Goal: Complete application form

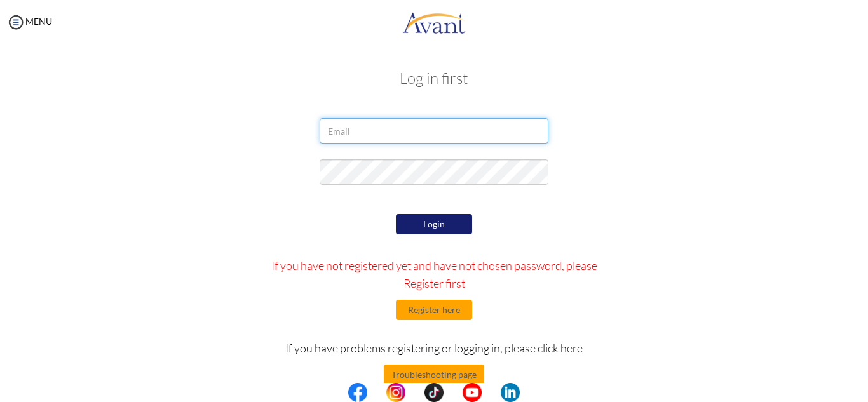
type input "[EMAIL_ADDRESS][DOMAIN_NAME]"
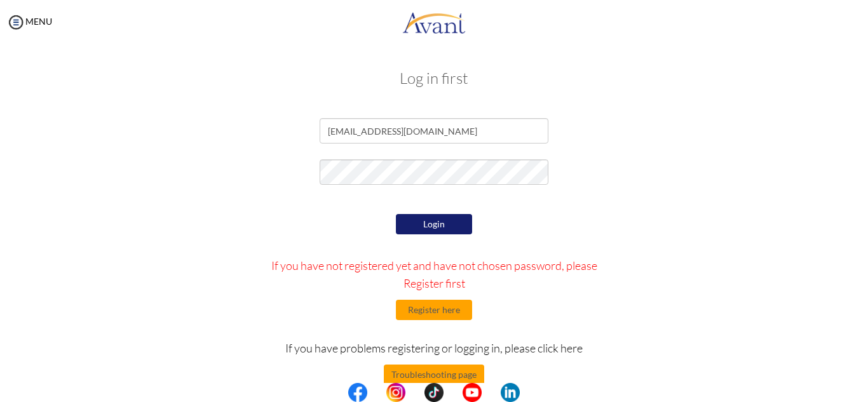
click at [0, 0] on div at bounding box center [0, 0] width 0 height 0
click at [418, 223] on button "Login" at bounding box center [434, 224] width 76 height 20
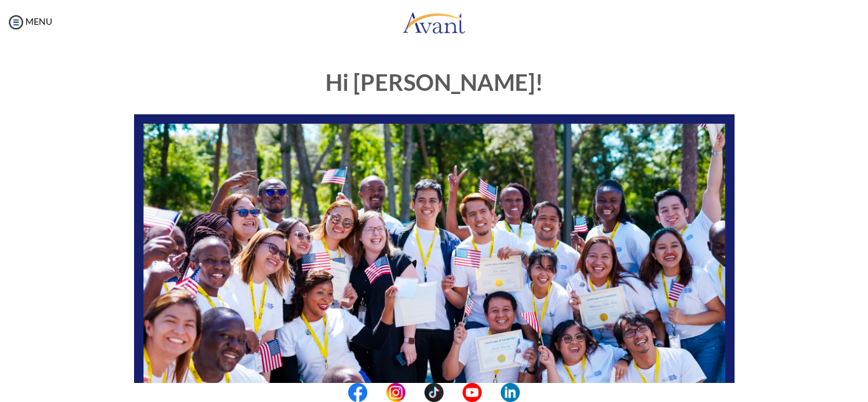
scroll to position [304, 0]
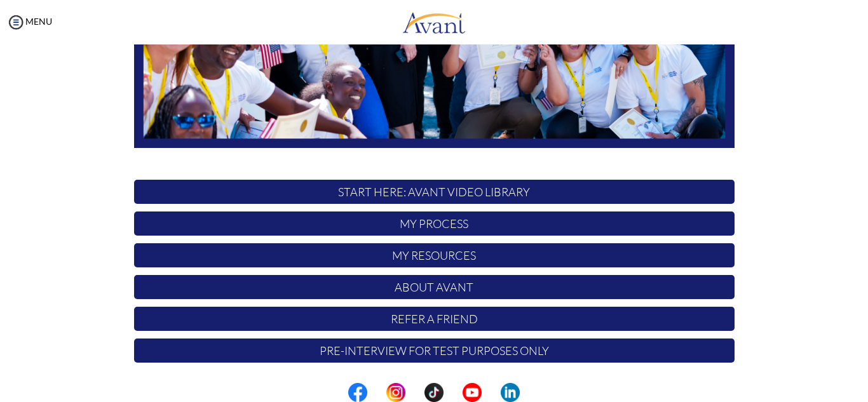
click at [470, 217] on p "My Process" at bounding box center [434, 224] width 601 height 24
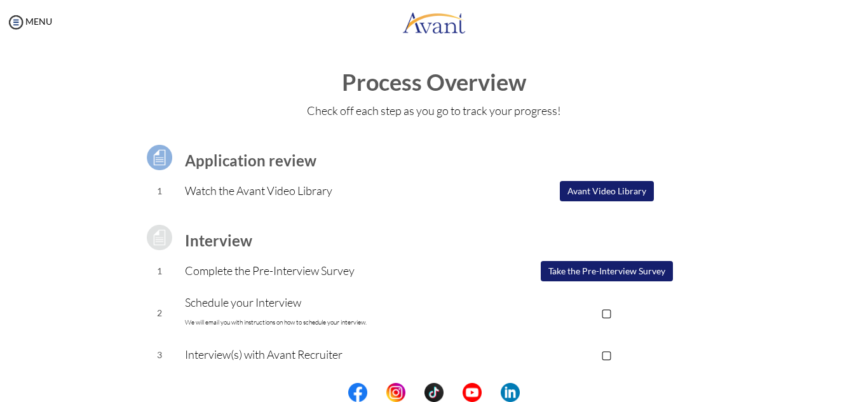
click at [592, 193] on button "Avant Video Library" at bounding box center [607, 191] width 94 height 20
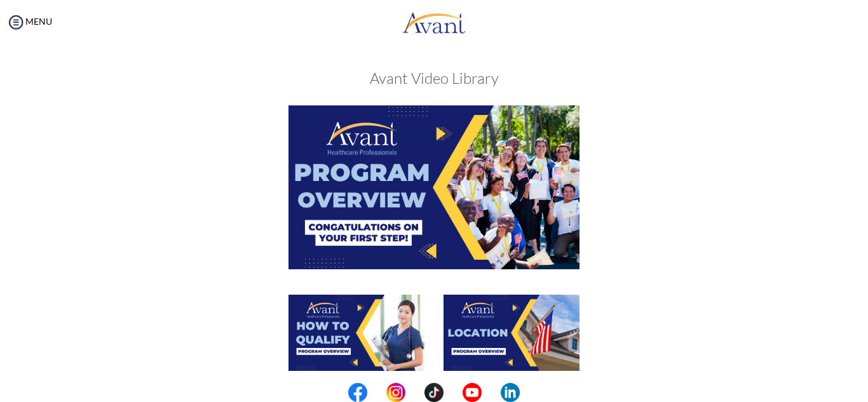
click at [471, 248] on img at bounding box center [434, 187] width 291 height 163
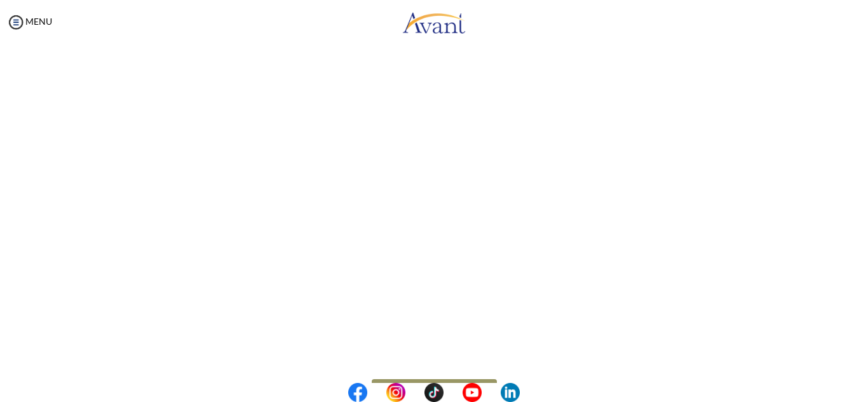
scroll to position [223, 0]
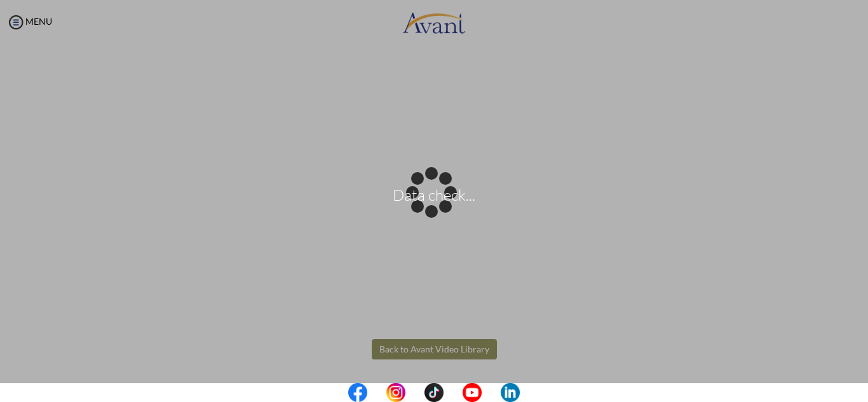
click at [431, 348] on body "Data check... Maintenance break. Please come back in 2 hours. MENU My Status Wh…" at bounding box center [434, 201] width 868 height 402
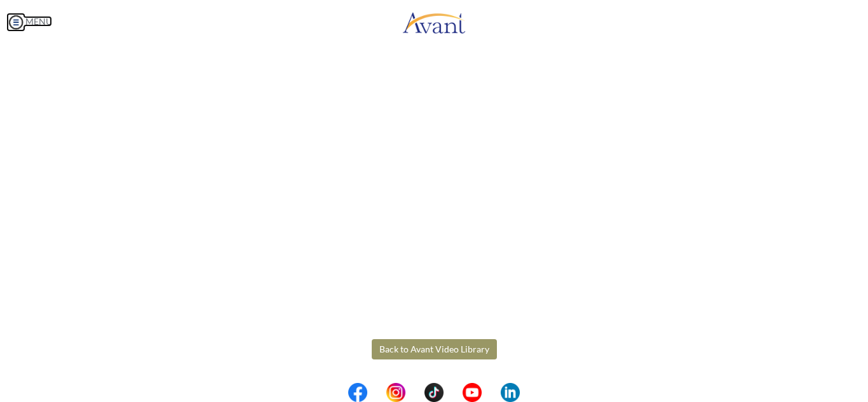
click at [18, 19] on img at bounding box center [15, 22] width 19 height 19
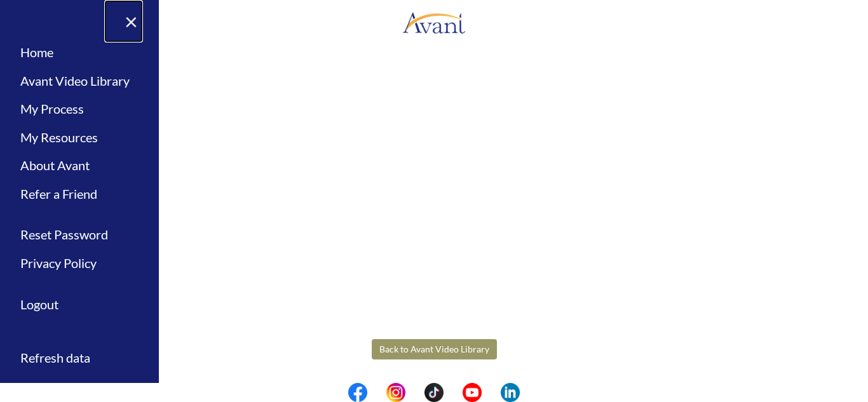
click at [134, 19] on link "×" at bounding box center [123, 21] width 39 height 43
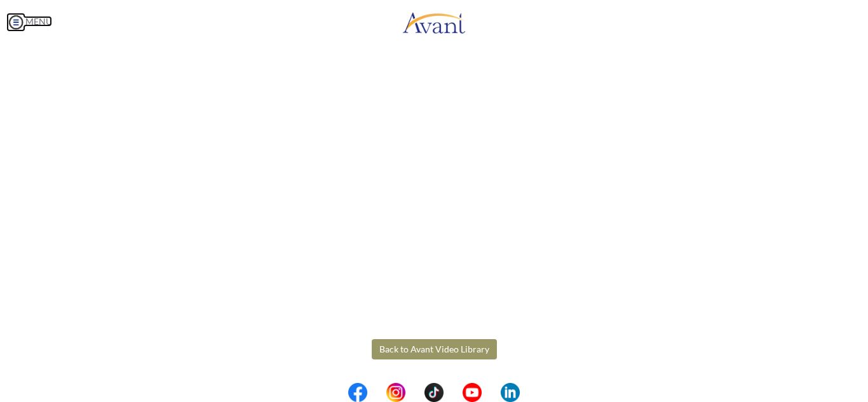
click at [21, 21] on img at bounding box center [15, 22] width 19 height 19
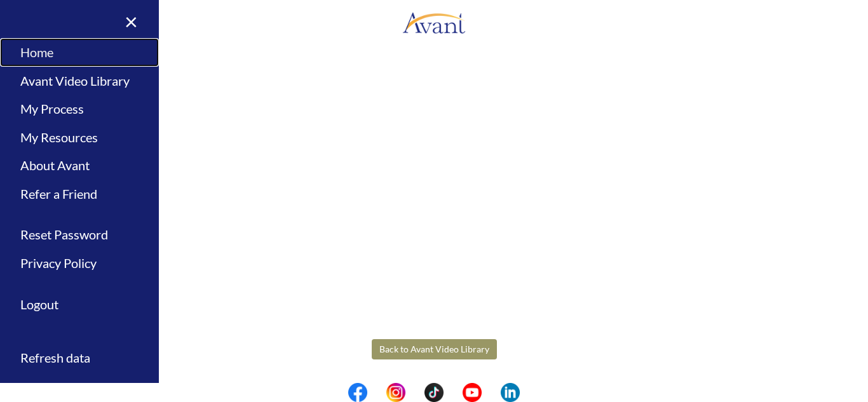
click at [30, 49] on link "Home" at bounding box center [79, 52] width 159 height 29
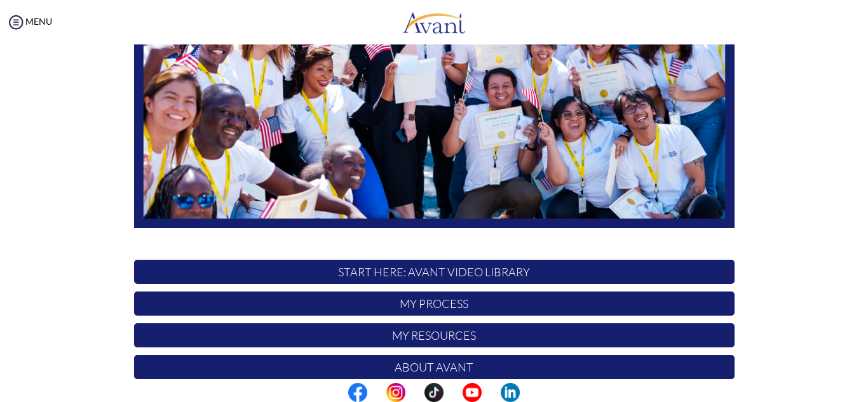
scroll to position [304, 0]
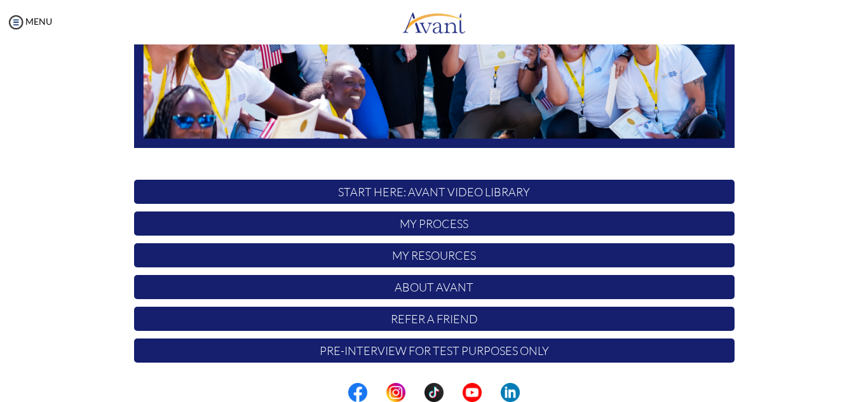
click at [421, 226] on p "My Process" at bounding box center [434, 224] width 601 height 24
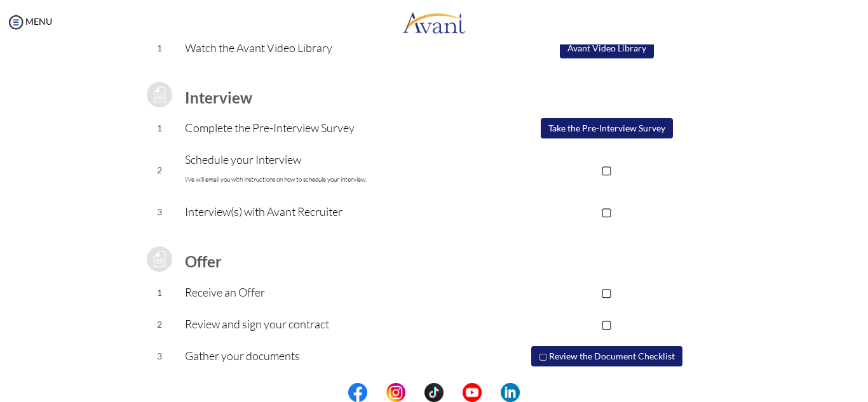
scroll to position [176, 0]
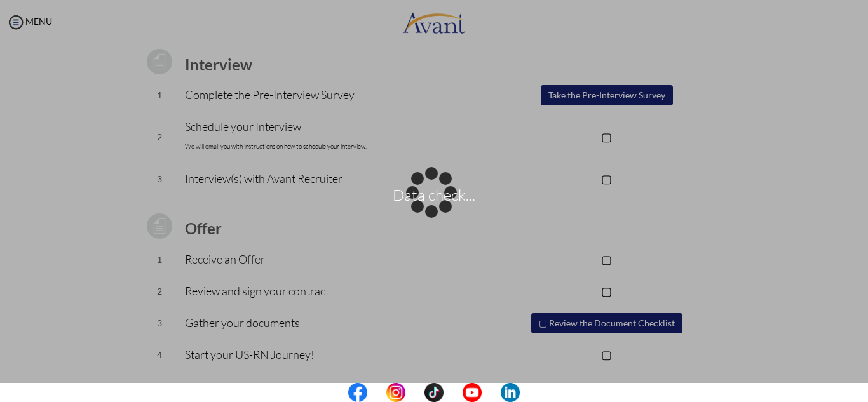
click at [425, 193] on div "Data check..." at bounding box center [434, 202] width 18 height 18
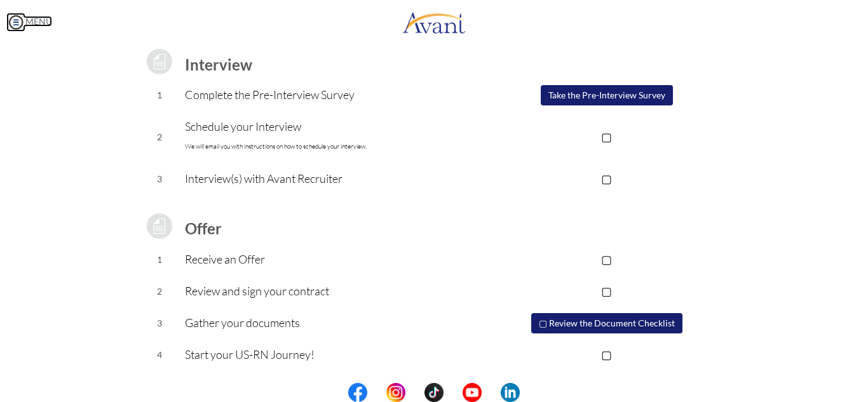
click at [17, 27] on img at bounding box center [15, 22] width 19 height 19
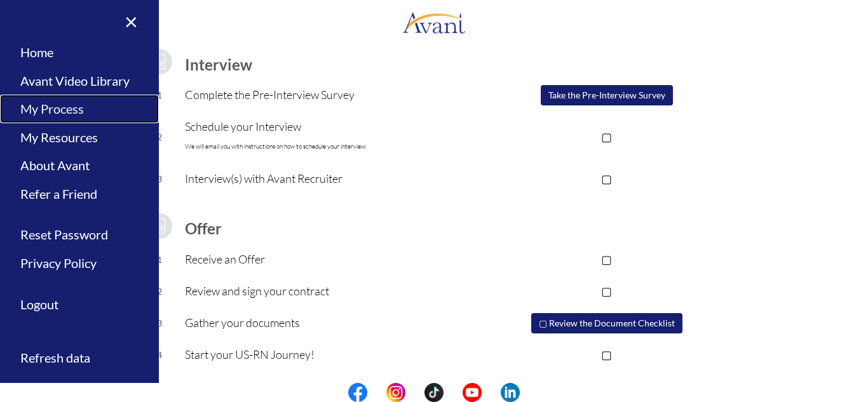
click at [59, 109] on link "My Process" at bounding box center [79, 109] width 159 height 29
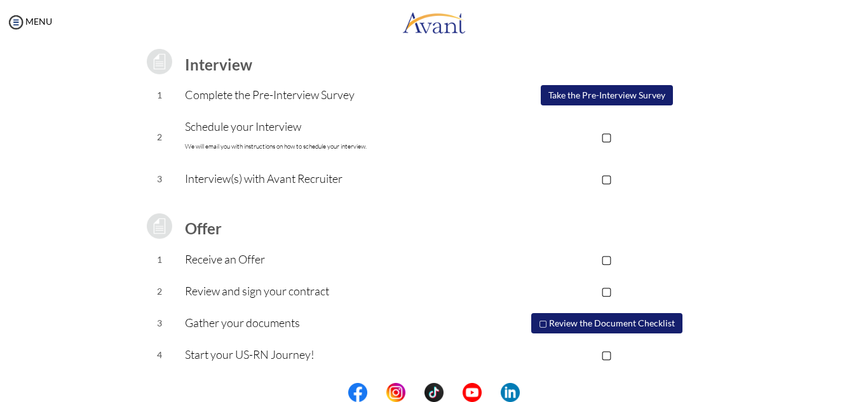
click at [95, 121] on div "Application review 1 Watch the Avant Video Library ▢ Avant Video Library Interv…" at bounding box center [434, 161] width 744 height 420
click at [570, 95] on button "Take the Pre-Interview Survey" at bounding box center [607, 95] width 132 height 20
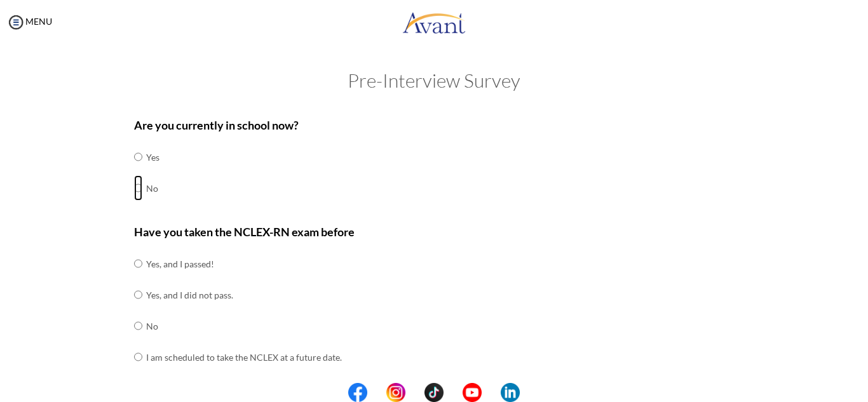
click at [134, 170] on input "radio" at bounding box center [138, 156] width 8 height 25
radio input "true"
click at [134, 276] on input "radio" at bounding box center [138, 263] width 8 height 25
radio input "true"
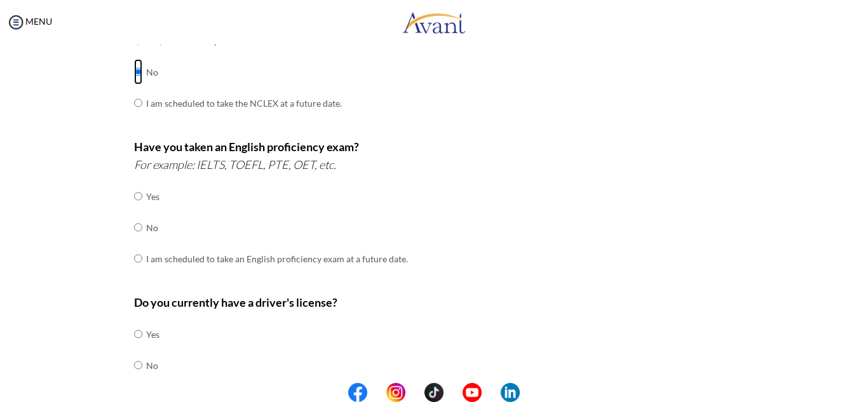
scroll to position [257, 0]
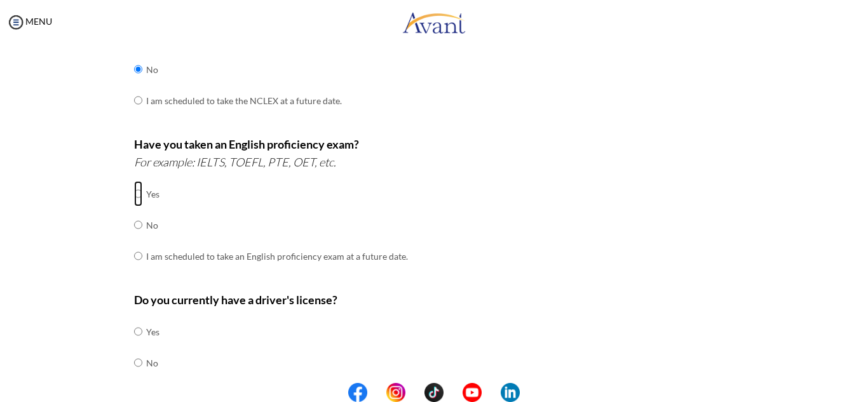
click at [134, 194] on input "radio" at bounding box center [138, 193] width 8 height 25
radio input "true"
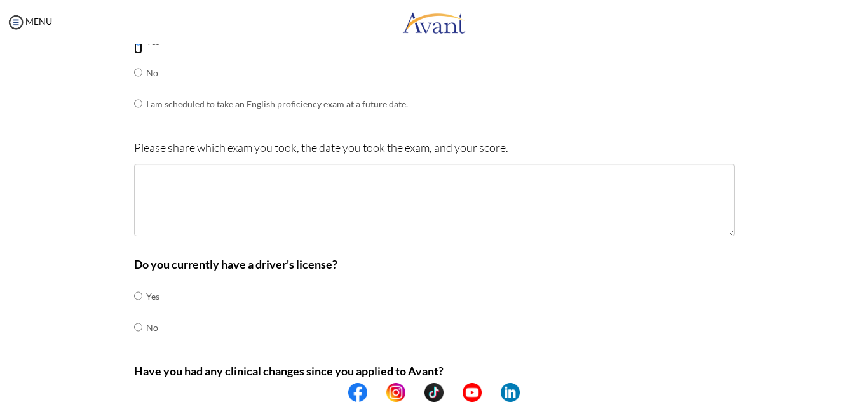
scroll to position [411, 0]
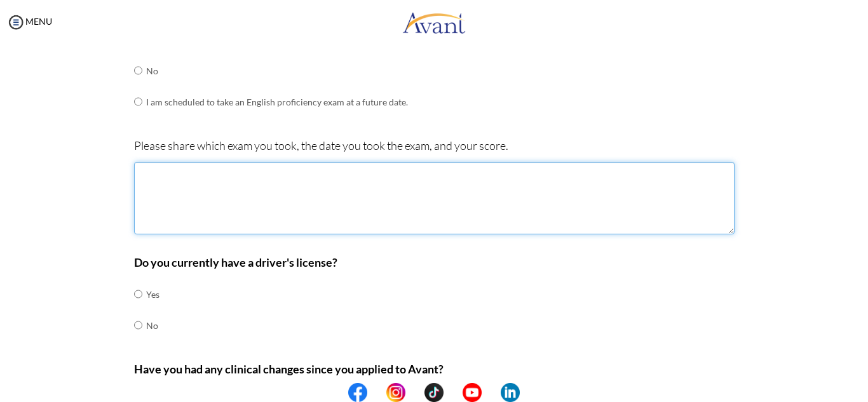
click at [148, 183] on textarea at bounding box center [434, 198] width 601 height 72
click at [141, 171] on textarea "i took IELTS" at bounding box center [434, 198] width 601 height 72
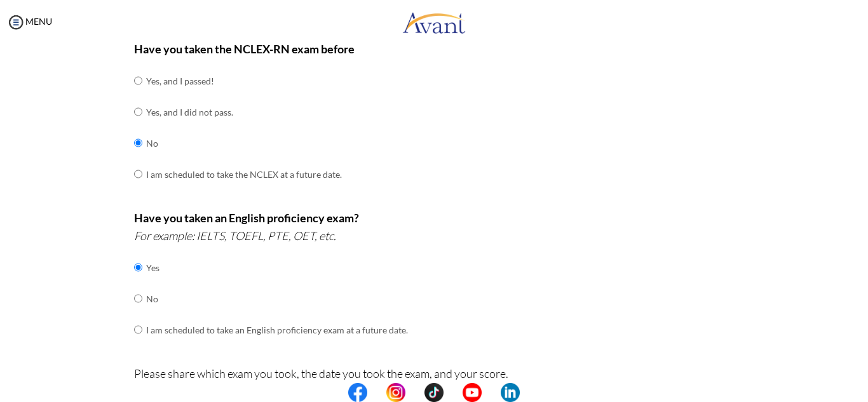
click at [243, 211] on b "Have you taken an English proficiency exam?" at bounding box center [246, 218] width 225 height 14
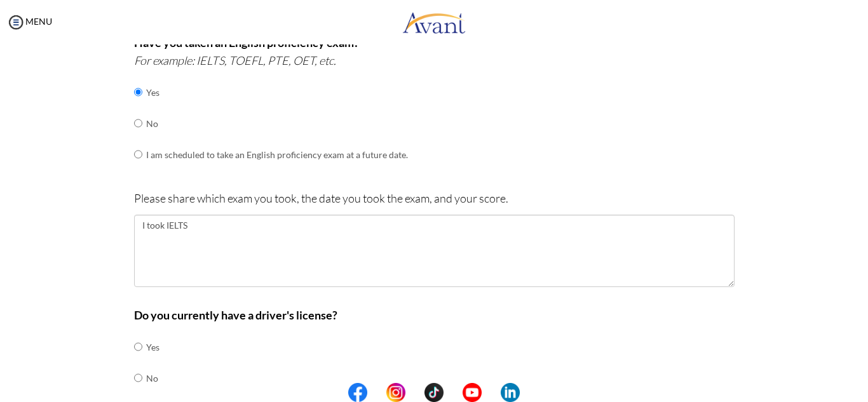
scroll to position [359, 0]
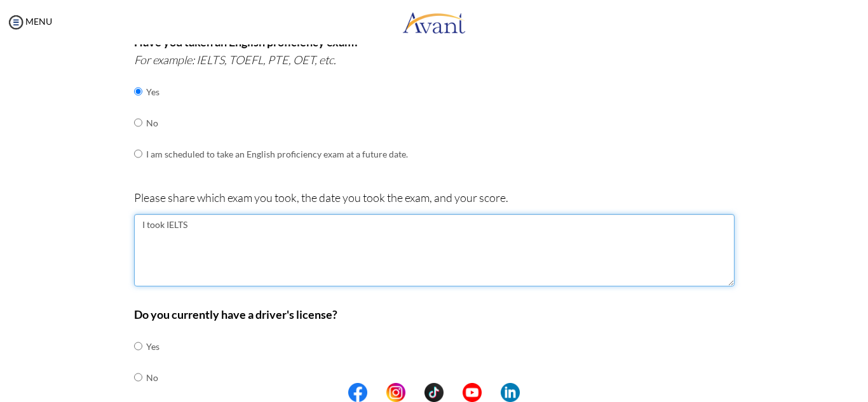
click at [208, 222] on textarea "I took IELTS" at bounding box center [434, 250] width 601 height 72
click at [203, 225] on textarea "I took IELTS [DATE]" at bounding box center [434, 250] width 601 height 72
click at [239, 223] on textarea "I took IELTS [DATE]" at bounding box center [434, 250] width 601 height 72
click at [266, 223] on textarea "I took IELTS [DATE]" at bounding box center [434, 250] width 601 height 72
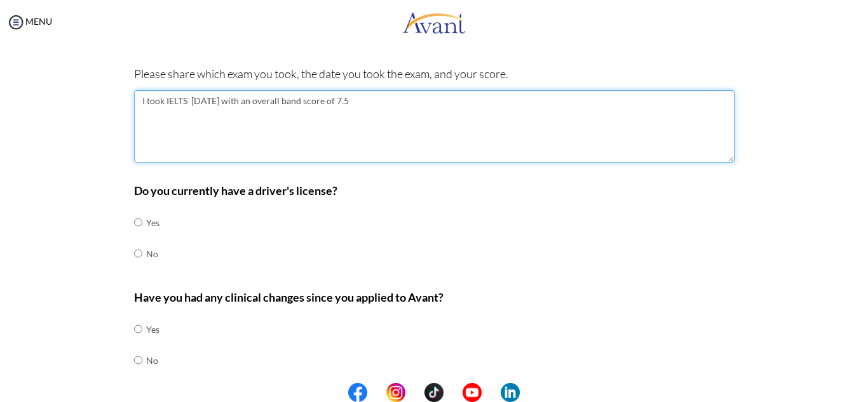
scroll to position [485, 0]
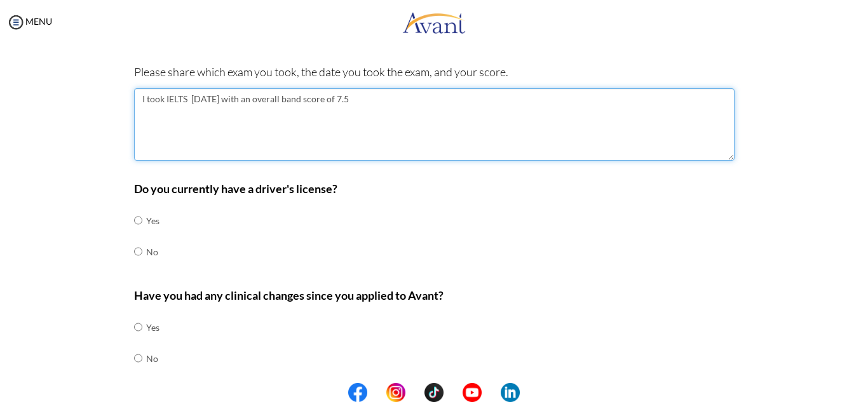
type textarea "I took IELTS [DATE] with an overall band score of 7.5"
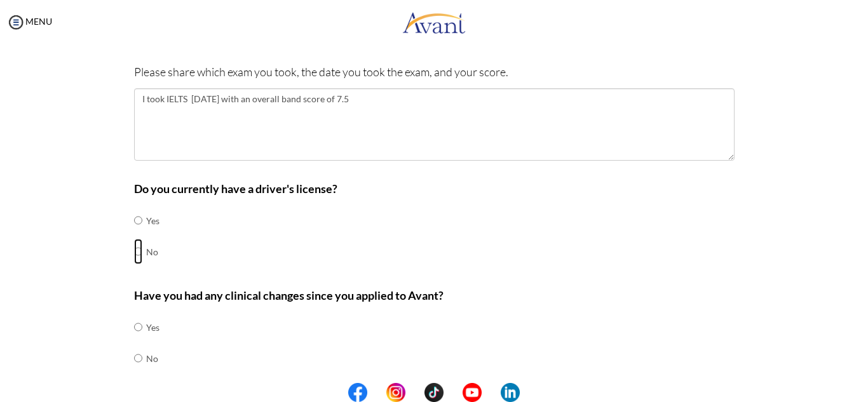
click at [135, 233] on input "radio" at bounding box center [138, 220] width 8 height 25
radio input "true"
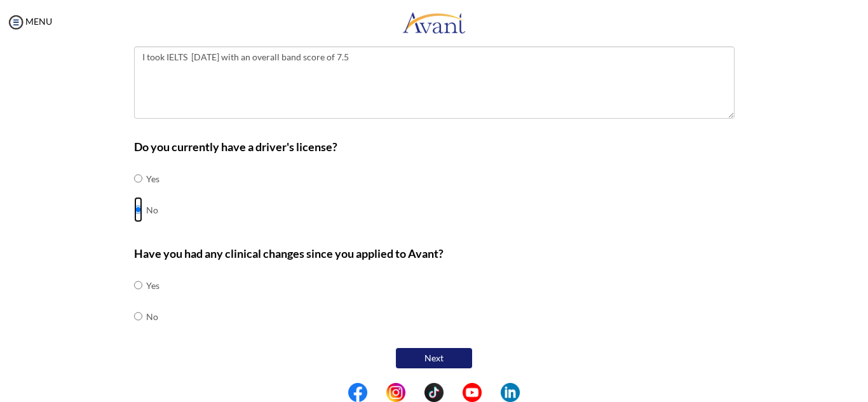
scroll to position [528, 0]
click at [134, 286] on input "radio" at bounding box center [138, 283] width 8 height 25
radio input "true"
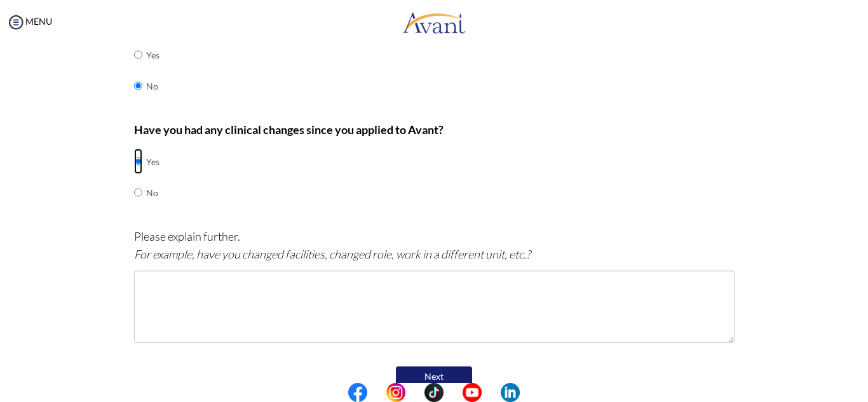
scroll to position [651, 0]
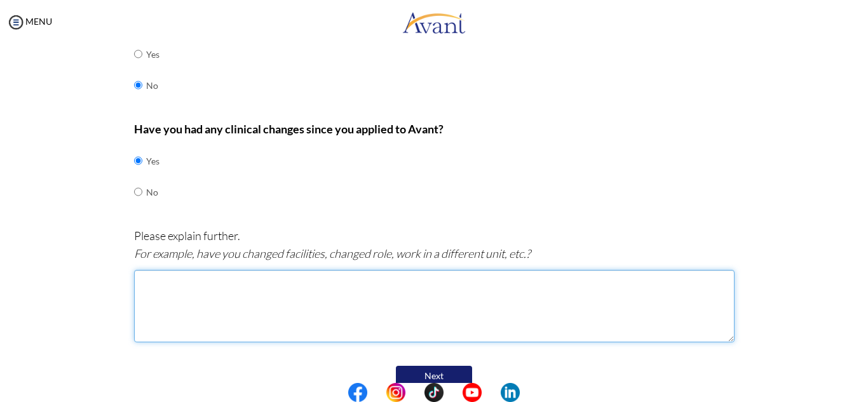
click at [149, 286] on textarea at bounding box center [434, 306] width 601 height 72
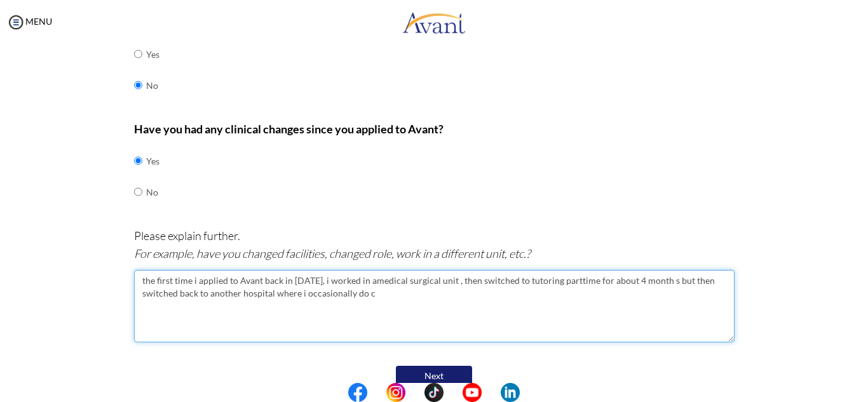
click at [177, 290] on textarea "the first time i applied to Avant back in [DATE], i worked in amedical surgical…" at bounding box center [434, 306] width 601 height 72
click at [379, 295] on textarea "the first time i applied to Avant back in [DATE], i worked in amedical surgical…" at bounding box center [434, 306] width 601 height 72
click at [652, 285] on textarea "the first time i applied to Avant back in [DATE], i worked in amedical surgical…" at bounding box center [434, 306] width 601 height 72
click at [364, 295] on textarea "the first time i applied to Avant back in [DATE], i worked in amedical surgical…" at bounding box center [434, 306] width 601 height 72
click at [439, 283] on textarea "the first time i applied to Avant back in [DATE], i worked in amedical surgical…" at bounding box center [434, 306] width 601 height 72
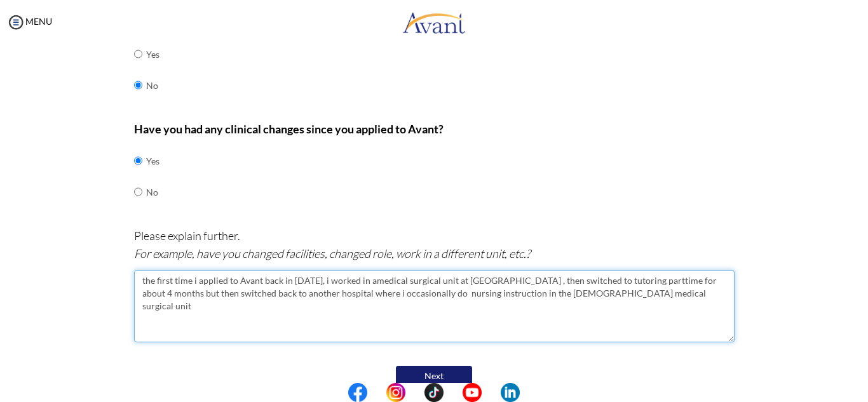
click at [457, 280] on textarea "the first time i applied to Avant back in [DATE], i worked in amedical surgical…" at bounding box center [434, 306] width 601 height 72
click at [359, 280] on textarea "the first time i applied to Avant back in [DATE], i worked in amedical surgical…" at bounding box center [434, 306] width 601 height 72
click at [393, 280] on textarea "the first time i applied to Avant back in [DATE], i worked in a medical surgica…" at bounding box center [434, 306] width 601 height 72
click at [635, 280] on textarea "the first time i applied to Avant back in [DATE], i worked in a medical-surgica…" at bounding box center [434, 306] width 601 height 72
click at [655, 281] on textarea "the first time i applied to Avant back in [DATE], i worked in a medical-surgica…" at bounding box center [434, 306] width 601 height 72
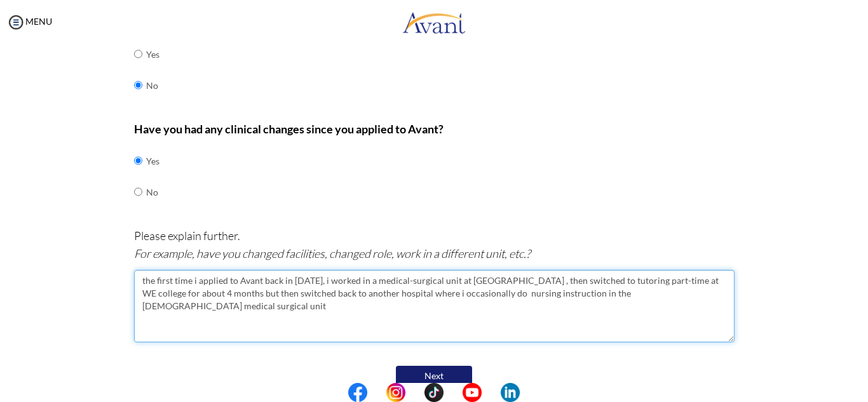
click at [674, 296] on textarea "the first time i applied to Avant back in [DATE], i worked in a medical-surgica…" at bounding box center [434, 306] width 601 height 72
click at [545, 293] on textarea "the first time i applied to Avant back in [DATE], i worked in a medical-surgica…" at bounding box center [434, 306] width 601 height 72
click at [629, 296] on textarea "the first time i applied to Avant back in [DATE], i worked in a medical-surgica…" at bounding box center [434, 306] width 601 height 72
click at [629, 297] on textarea "the first time i applied to Avant back in [DATE], i worked in a medical-surgica…" at bounding box center [434, 306] width 601 height 72
click at [611, 295] on textarea "the first time i applied to Avant back in [DATE], i worked in a medical-surgica…" at bounding box center [434, 306] width 601 height 72
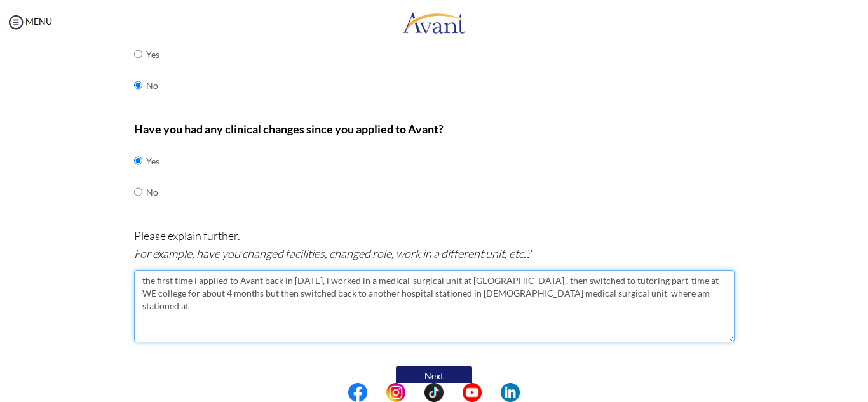
click at [623, 294] on textarea "the first time i applied to Avant back in [DATE], i worked in a medical-surgica…" at bounding box center [434, 306] width 601 height 72
click at [381, 295] on textarea "the first time i applied to Avant back in [DATE], i worked in a medical-surgica…" at bounding box center [434, 306] width 601 height 72
click at [466, 294] on textarea "the first time i applied to Avant back in [DATE], i worked in a medical-surgica…" at bounding box center [434, 306] width 601 height 72
click at [564, 292] on textarea "the first time i applied to Avant back in [DATE], i worked in a medical-surgica…" at bounding box center [434, 306] width 601 height 72
click at [378, 294] on textarea "the first time i applied to Avant back in [DATE], i worked in a medical-surgica…" at bounding box center [434, 306] width 601 height 72
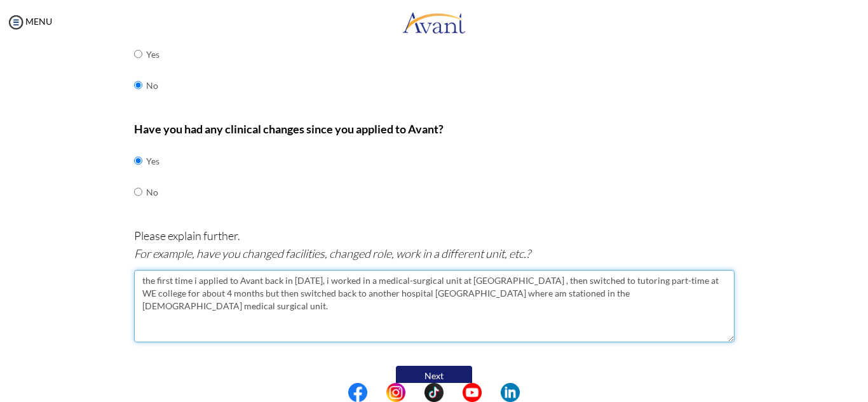
click at [709, 295] on textarea "the first time i applied to Avant back in [DATE], i worked in a medical-surgica…" at bounding box center [434, 306] width 601 height 72
type textarea "the first time i applied to Avant back in [DATE], i worked in a medical-surgica…"
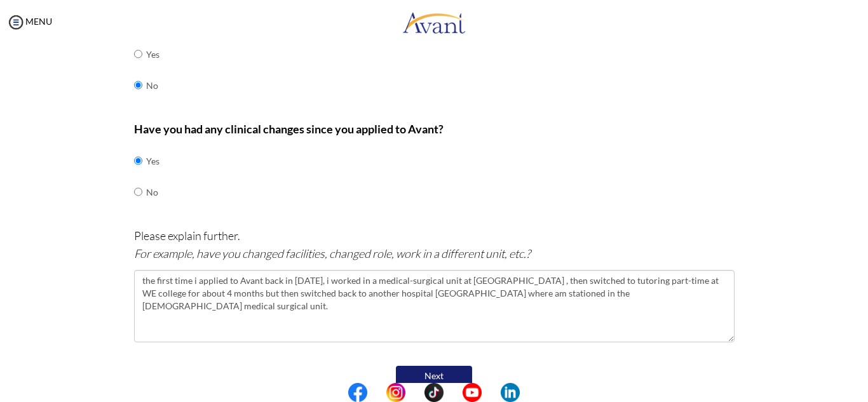
click at [422, 377] on button "Next" at bounding box center [434, 376] width 76 height 20
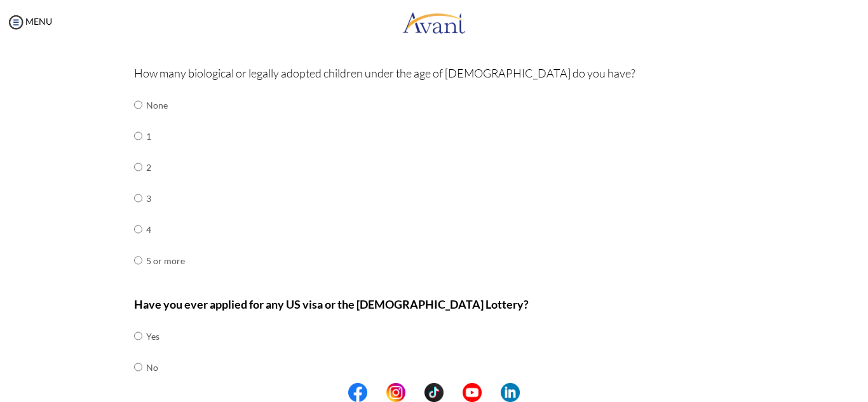
scroll to position [458, 0]
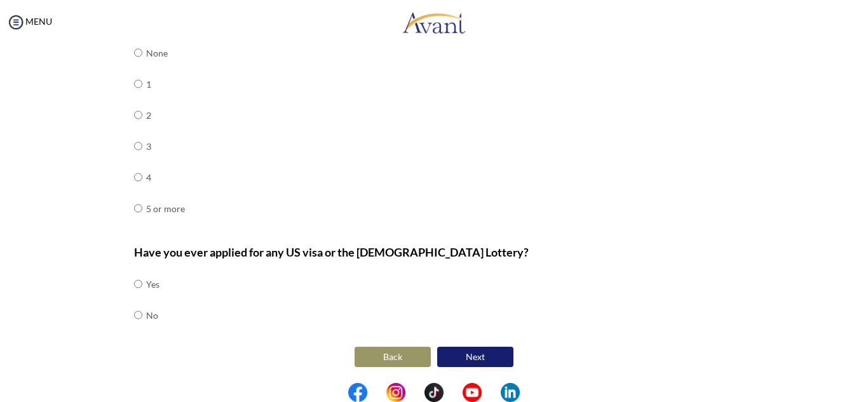
click at [396, 360] on button "Back" at bounding box center [393, 357] width 76 height 20
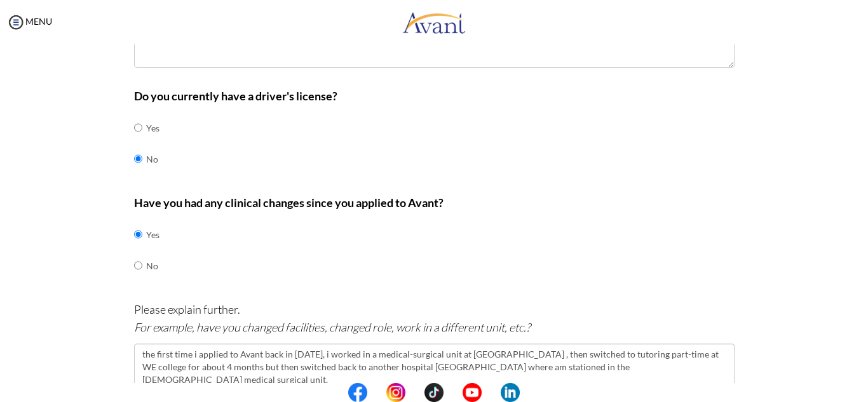
scroll to position [670, 0]
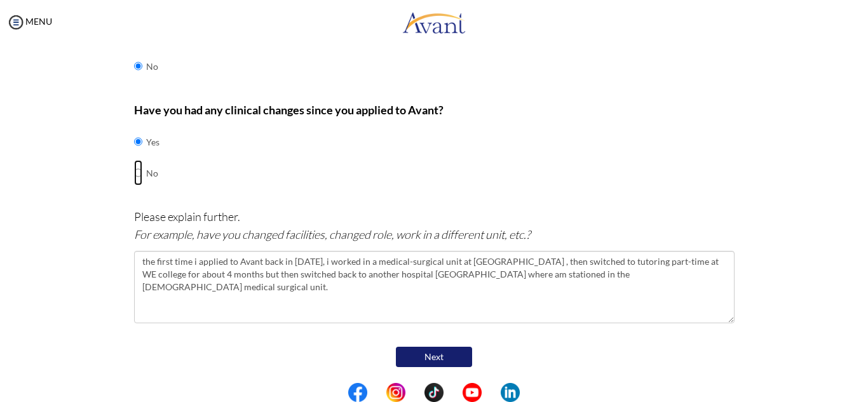
click at [135, 154] on input "radio" at bounding box center [138, 141] width 8 height 25
radio input "true"
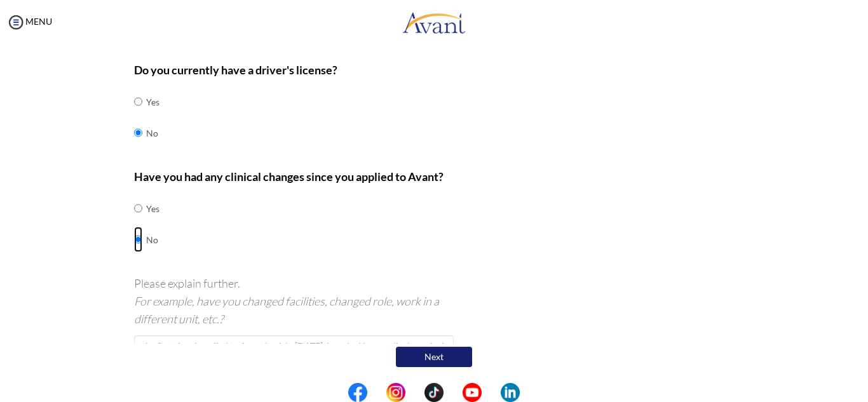
scroll to position [528, 0]
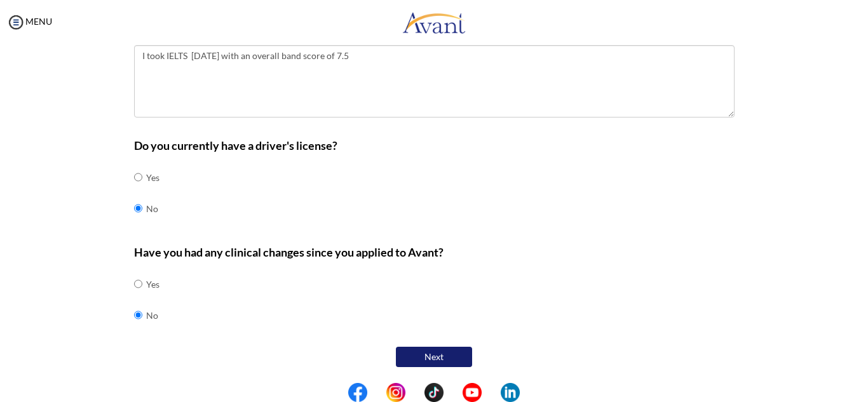
click at [421, 360] on button "Next" at bounding box center [434, 357] width 76 height 20
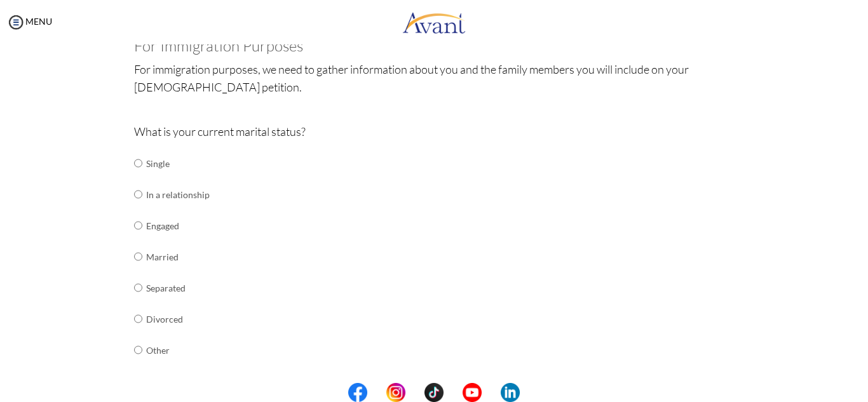
scroll to position [85, 0]
click at [134, 177] on input "radio" at bounding box center [138, 163] width 8 height 25
radio input "true"
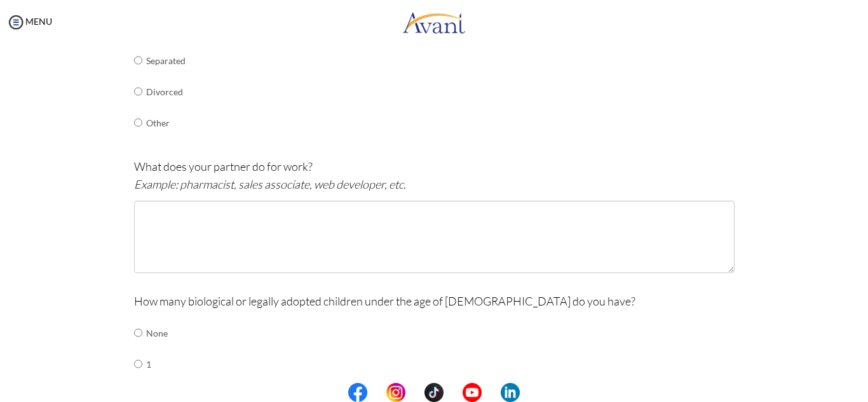
scroll to position [315, 0]
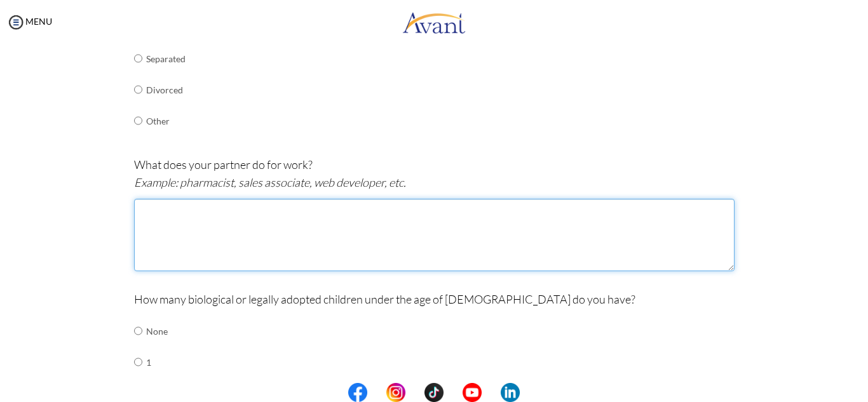
click at [145, 207] on textarea at bounding box center [434, 235] width 601 height 72
type textarea "g"
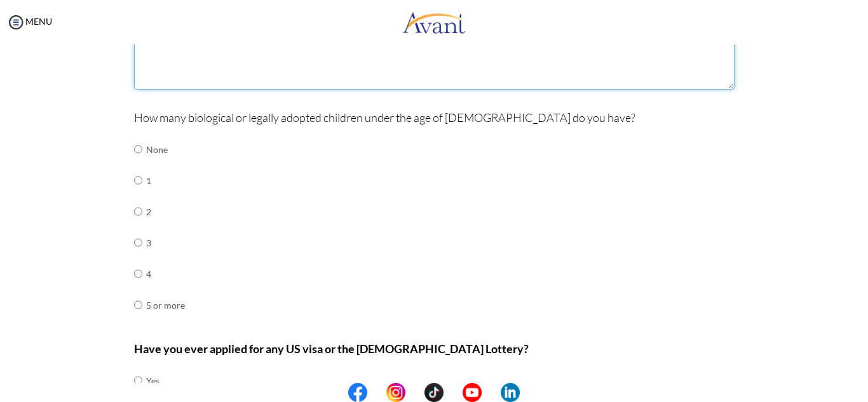
scroll to position [503, 0]
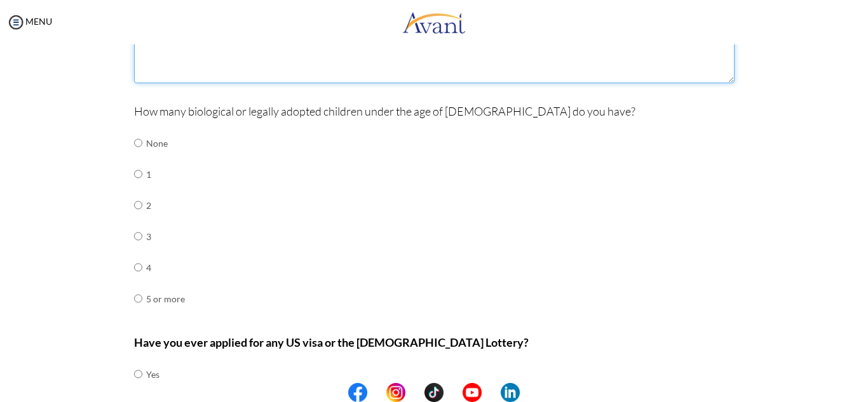
type textarea "he is a registered nurse"
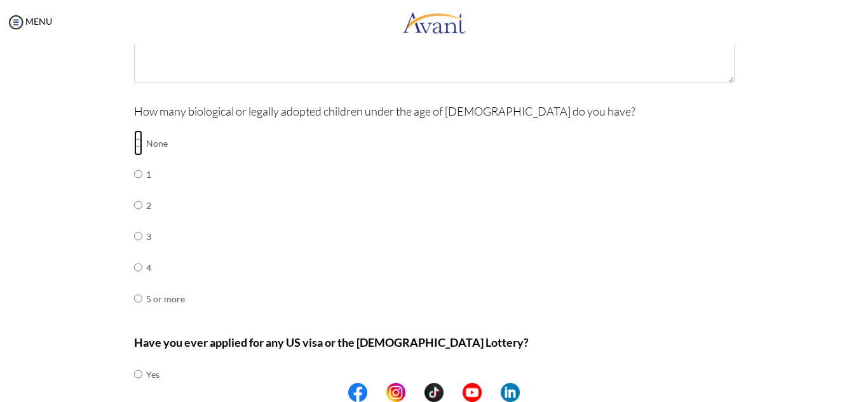
click at [136, 142] on input "radio" at bounding box center [138, 142] width 8 height 25
radio input "true"
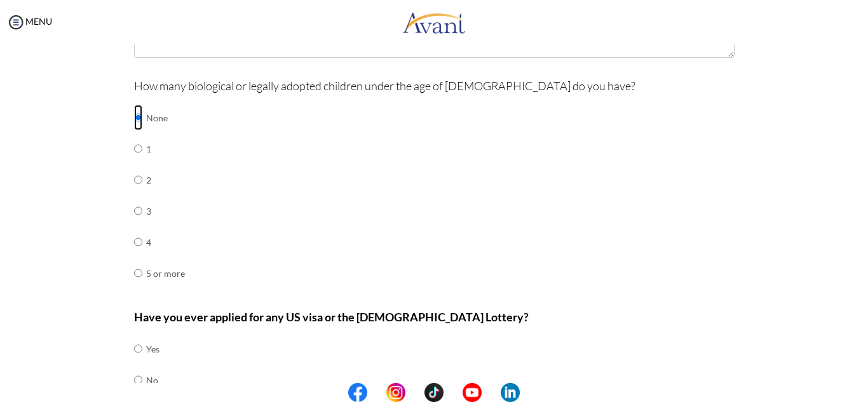
scroll to position [593, 0]
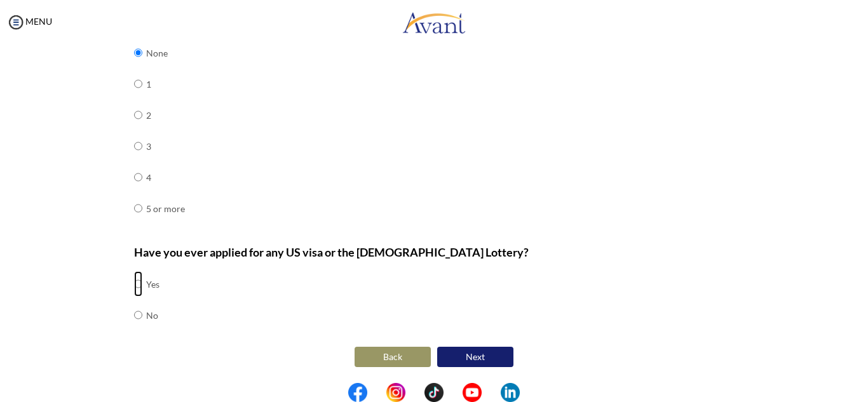
click at [135, 285] on input "radio" at bounding box center [138, 283] width 8 height 25
radio input "true"
click at [466, 357] on button "Next" at bounding box center [475, 357] width 76 height 20
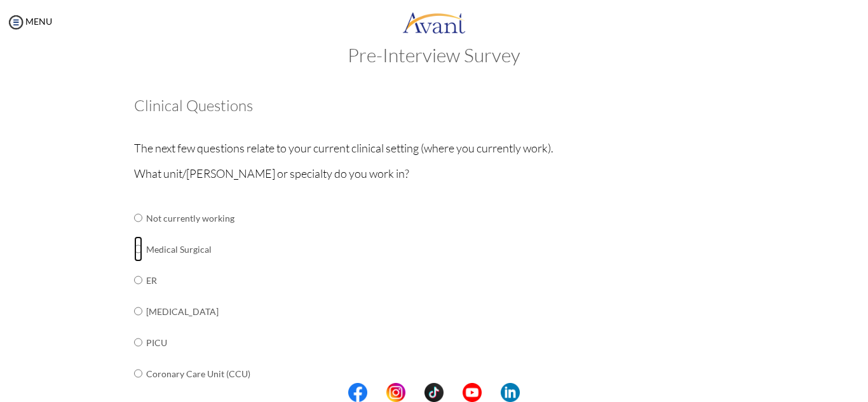
click at [134, 231] on input "radio" at bounding box center [138, 217] width 8 height 25
radio input "true"
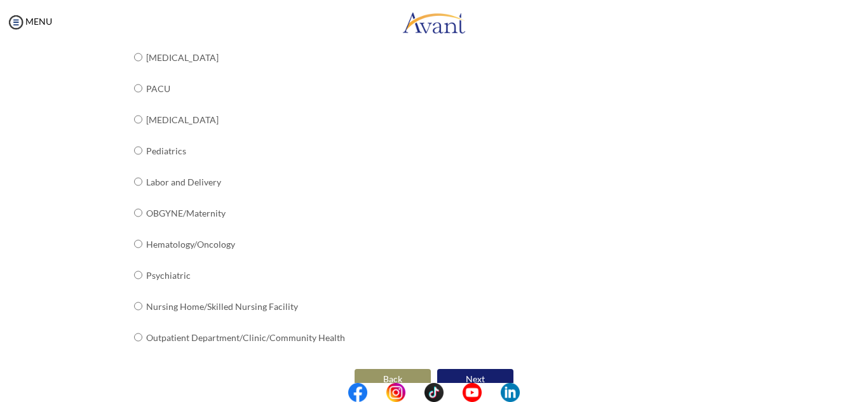
scroll to position [520, 0]
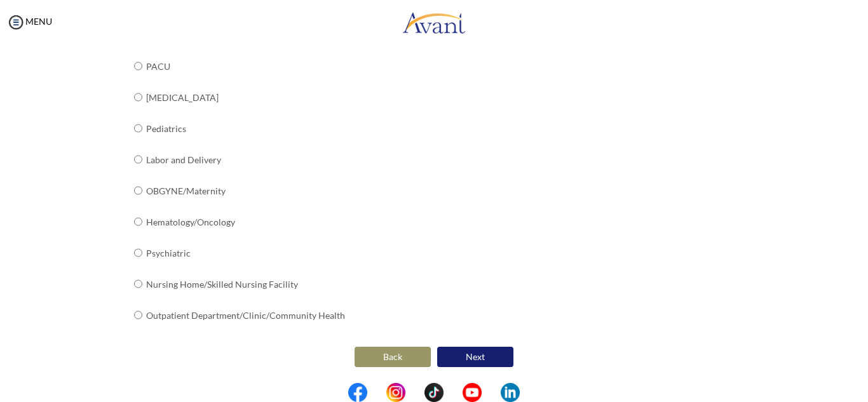
click at [466, 355] on button "Next" at bounding box center [475, 357] width 76 height 20
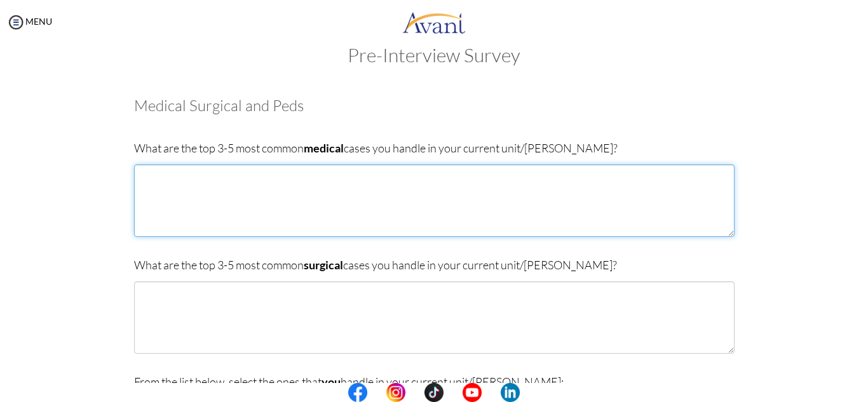
click at [163, 190] on textarea at bounding box center [434, 201] width 601 height 72
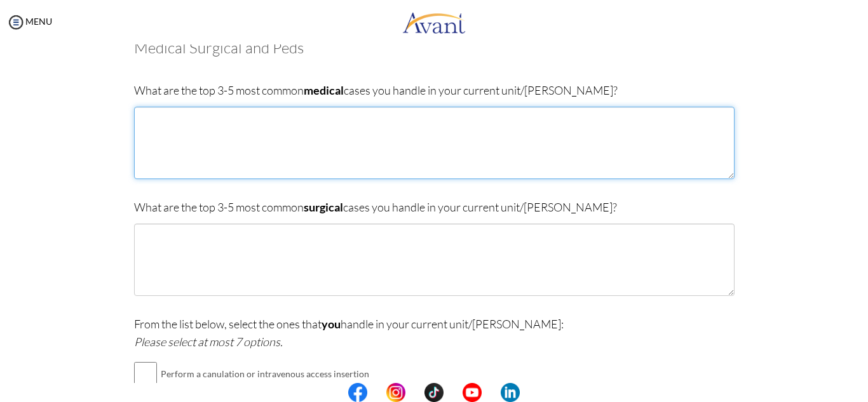
scroll to position [84, 0]
type textarea "[MEDICAL_DATA] [MEDICAL_DATA] mellitus [MEDICAL_DATA] anaemia tuberculosis"
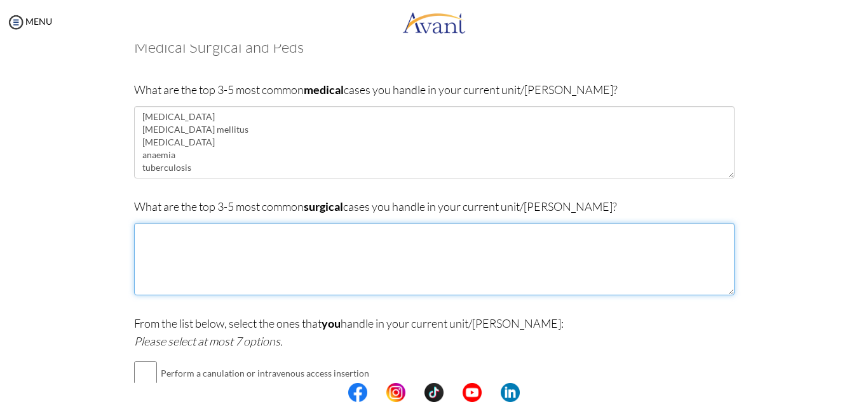
click at [154, 243] on textarea at bounding box center [434, 259] width 601 height 72
click at [212, 257] on textarea "[MEDICAL_DATA] arrowshot wounds [MEDICAL_DATA]" at bounding box center [434, 259] width 601 height 72
click at [206, 260] on textarea "[MEDICAL_DATA] arrowshot wounds benigh [MEDICAL_DATA] ypertrophy" at bounding box center [434, 259] width 601 height 72
click at [163, 258] on textarea "[MEDICAL_DATA] arrowshot wounds benigh [MEDICAL_DATA] hypertrophy" at bounding box center [434, 259] width 601 height 72
type textarea "[MEDICAL_DATA] arrowshot wounds [MEDICAL_DATA] [MEDICAL_DATA] hypertrophy"
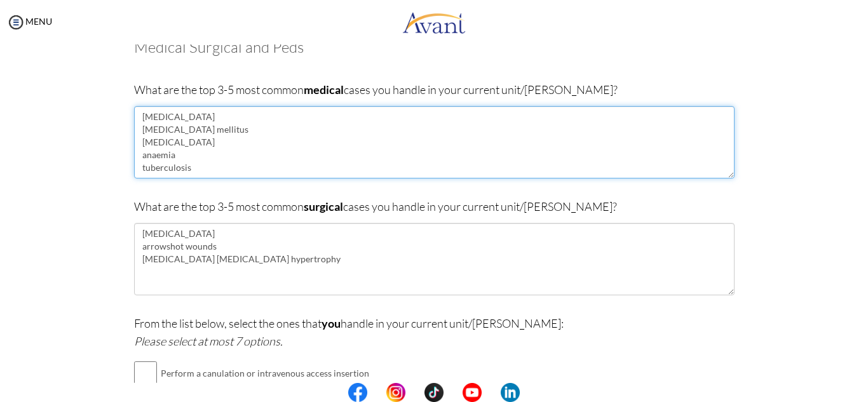
click at [149, 156] on textarea "[MEDICAL_DATA] [MEDICAL_DATA] mellitus [MEDICAL_DATA] anaemia tuberculosis" at bounding box center [434, 142] width 601 height 72
type textarea "[MEDICAL_DATA] [MEDICAL_DATA] mellitus [MEDICAL_DATA] [MEDICAL_DATA] tuberculos…"
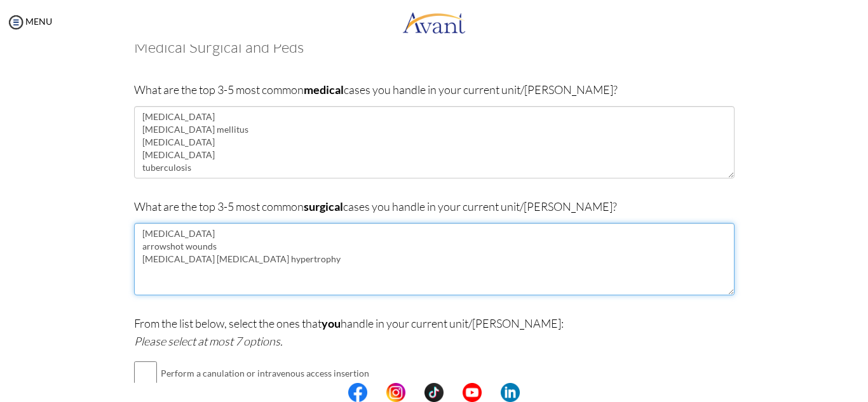
click at [261, 256] on textarea "[MEDICAL_DATA] arrowshot wounds [MEDICAL_DATA] [MEDICAL_DATA] hypertrophy" at bounding box center [434, 259] width 601 height 72
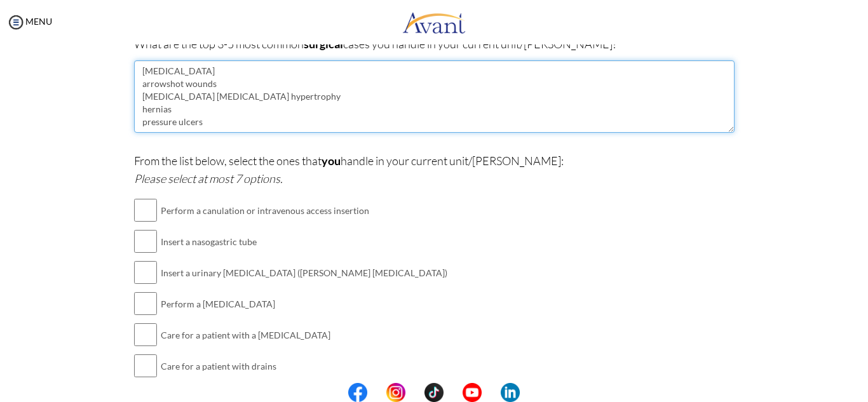
scroll to position [247, 0]
type textarea "[MEDICAL_DATA] arrowshot wounds [MEDICAL_DATA] [MEDICAL_DATA] hypertrophy herni…"
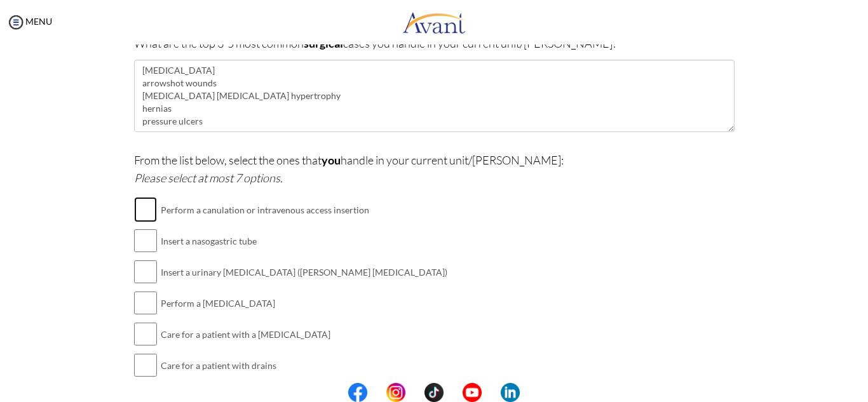
click at [141, 209] on input "checkbox" at bounding box center [145, 209] width 23 height 25
checkbox input "true"
click at [147, 261] on input "checkbox" at bounding box center [145, 271] width 23 height 25
checkbox input "true"
click at [144, 243] on input "checkbox" at bounding box center [145, 240] width 23 height 25
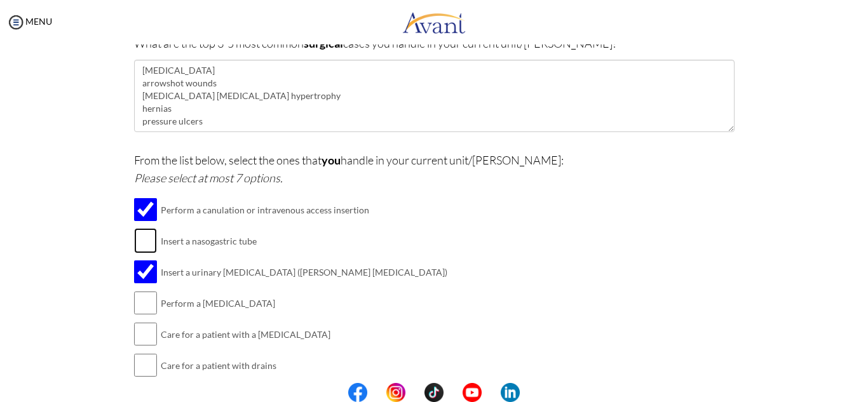
checkbox input "true"
click at [141, 311] on input "checkbox" at bounding box center [145, 302] width 23 height 25
checkbox input "true"
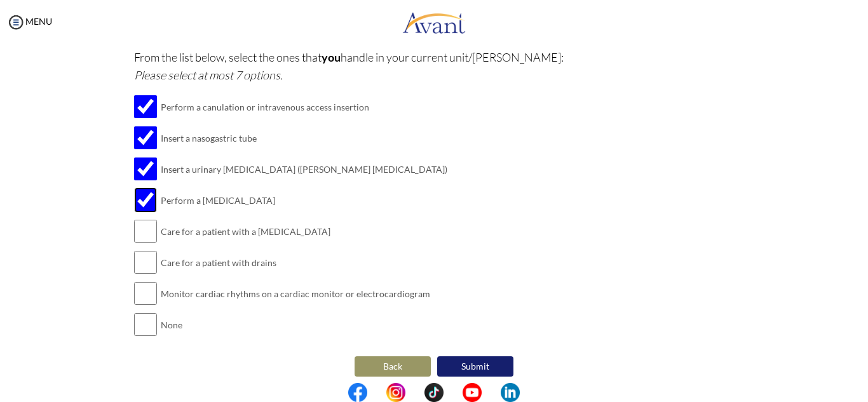
scroll to position [360, 0]
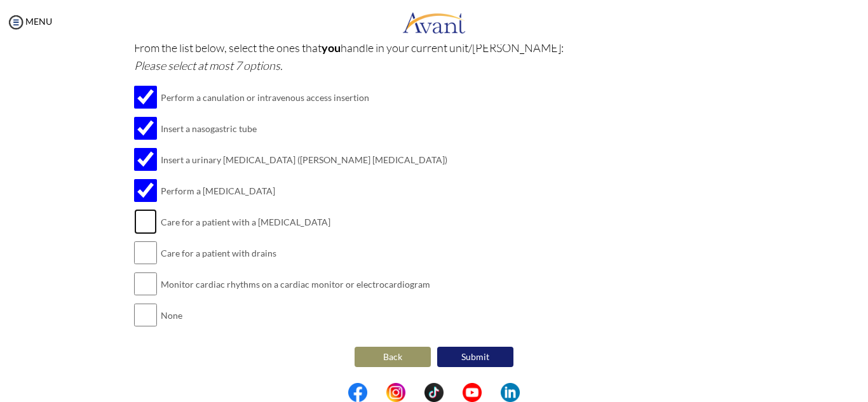
click at [140, 226] on input "checkbox" at bounding box center [145, 221] width 23 height 25
checkbox input "true"
click at [140, 253] on input "checkbox" at bounding box center [145, 252] width 23 height 25
checkbox input "true"
click at [139, 283] on input "checkbox" at bounding box center [145, 283] width 23 height 25
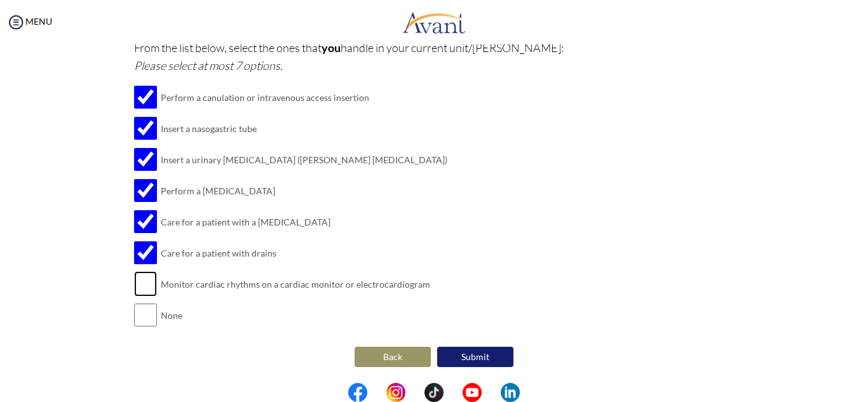
checkbox input "true"
click at [475, 356] on button "Submit" at bounding box center [475, 357] width 76 height 20
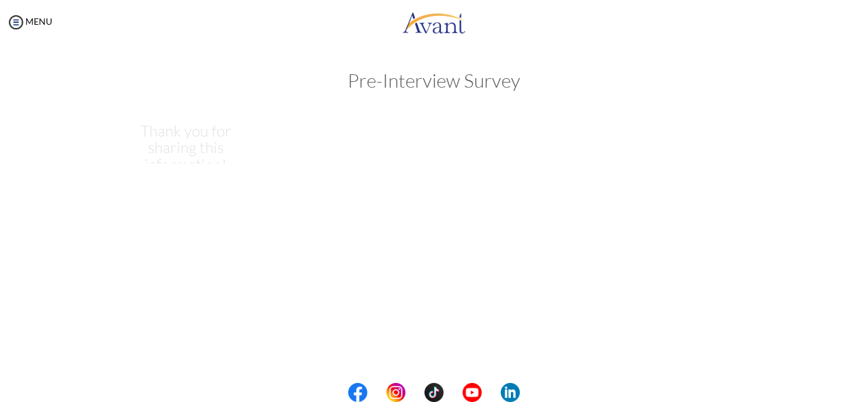
scroll to position [0, 0]
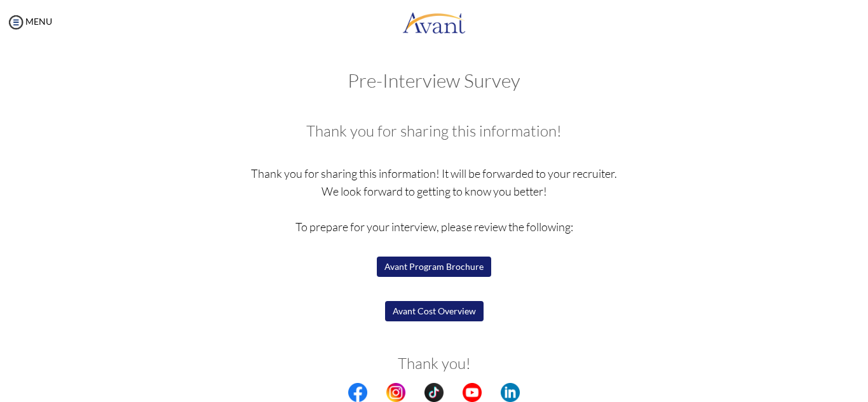
click at [457, 266] on button "Avant Program Brochure" at bounding box center [434, 267] width 114 height 20
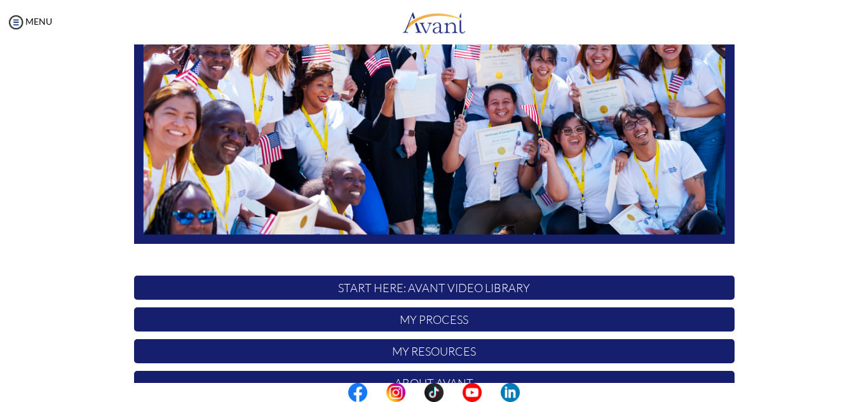
scroll to position [304, 0]
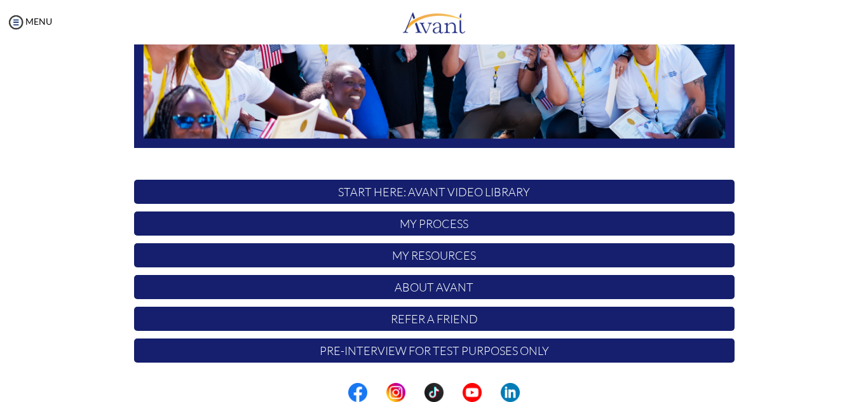
click at [358, 306] on div "Hi Mary ! START HERE: Avant Video Library My Process My Resources About Avant R…" at bounding box center [435, 61] width 620 height 617
